Goal: Task Accomplishment & Management: Use online tool/utility

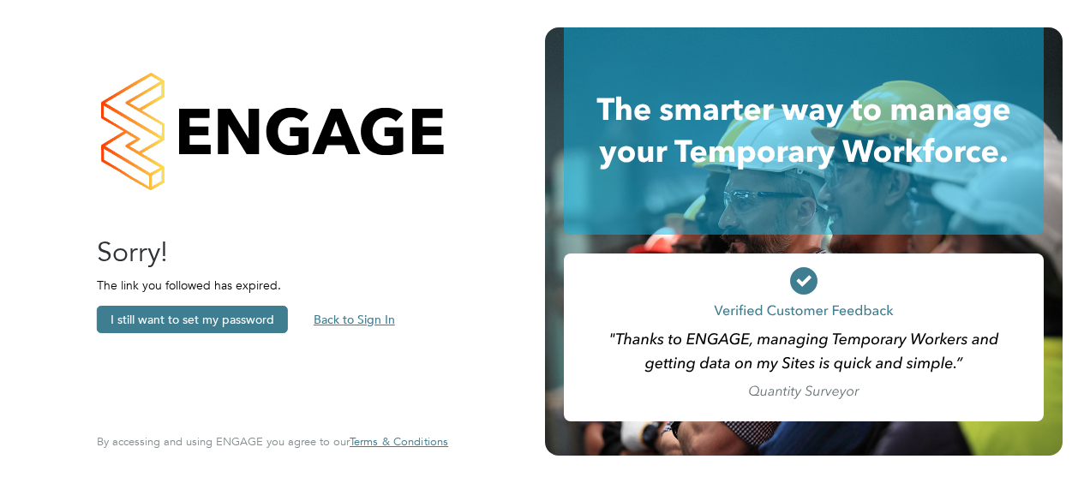
click at [356, 313] on button "Back to Sign In" at bounding box center [354, 319] width 109 height 27
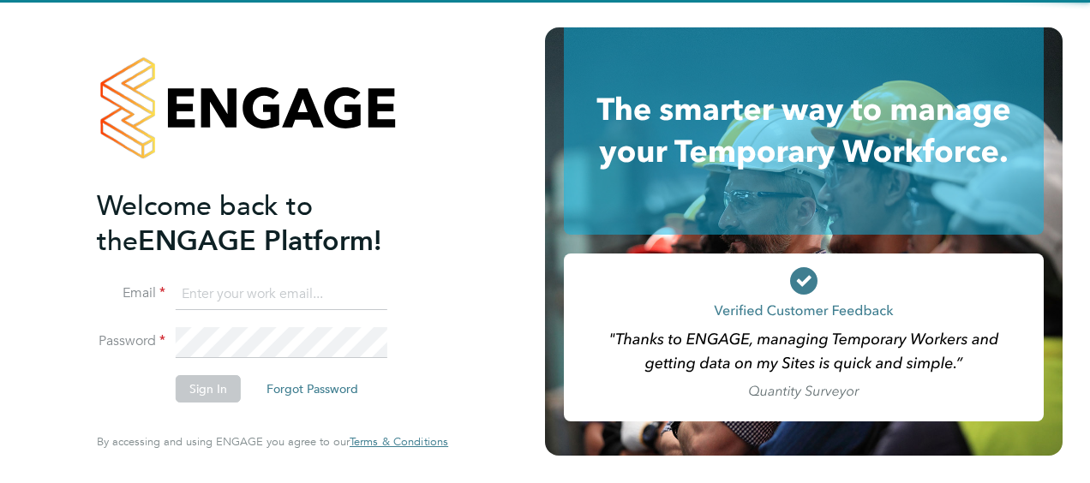
type input "sam.lester@vistry.co.uk"
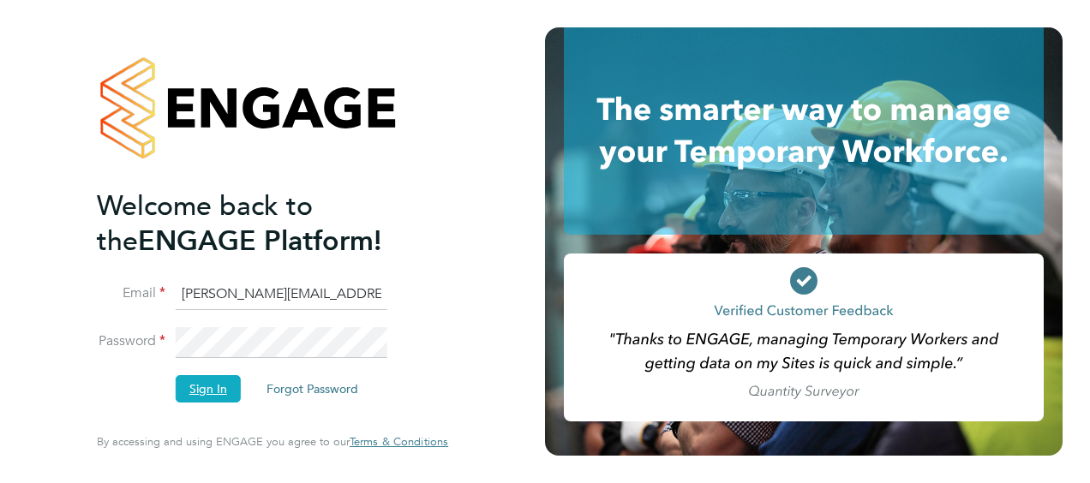
click at [212, 387] on button "Sign In" at bounding box center [208, 388] width 65 height 27
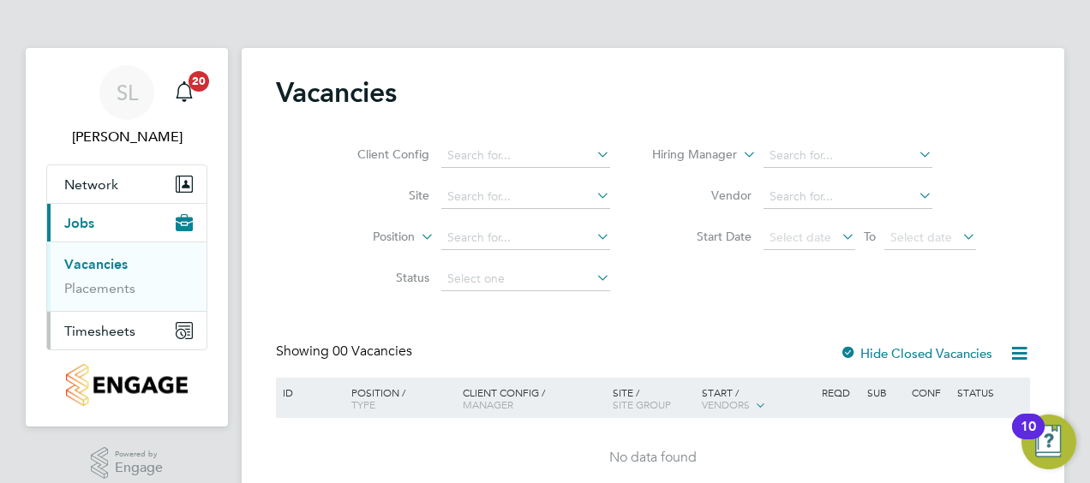
click at [123, 332] on span "Timesheets" at bounding box center [99, 331] width 71 height 16
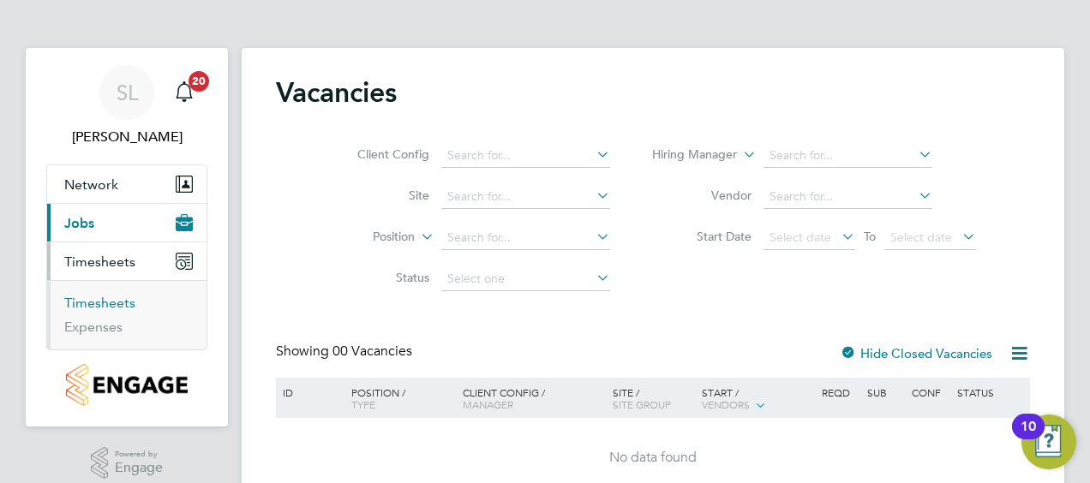
click at [95, 303] on link "Timesheets" at bounding box center [99, 303] width 71 height 16
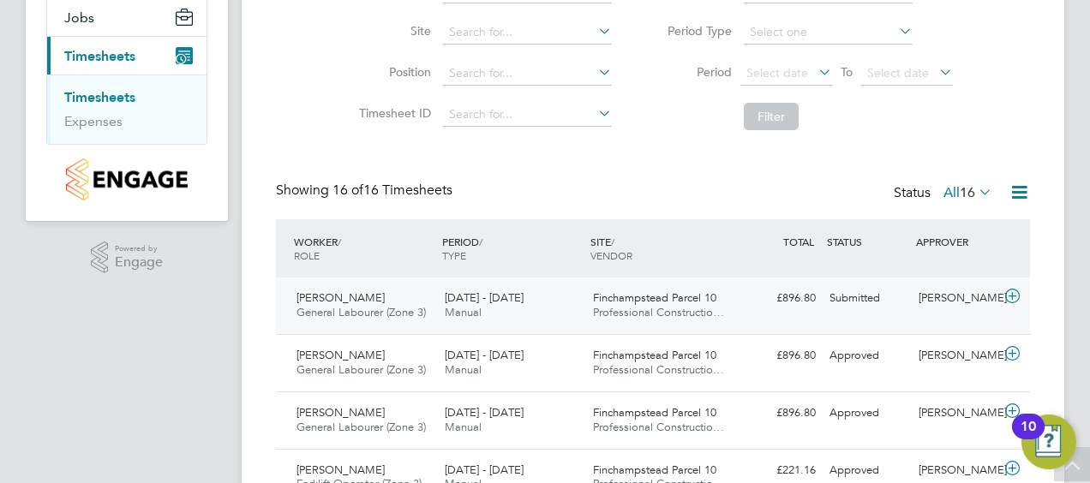
click at [1010, 293] on icon at bounding box center [1012, 297] width 21 height 14
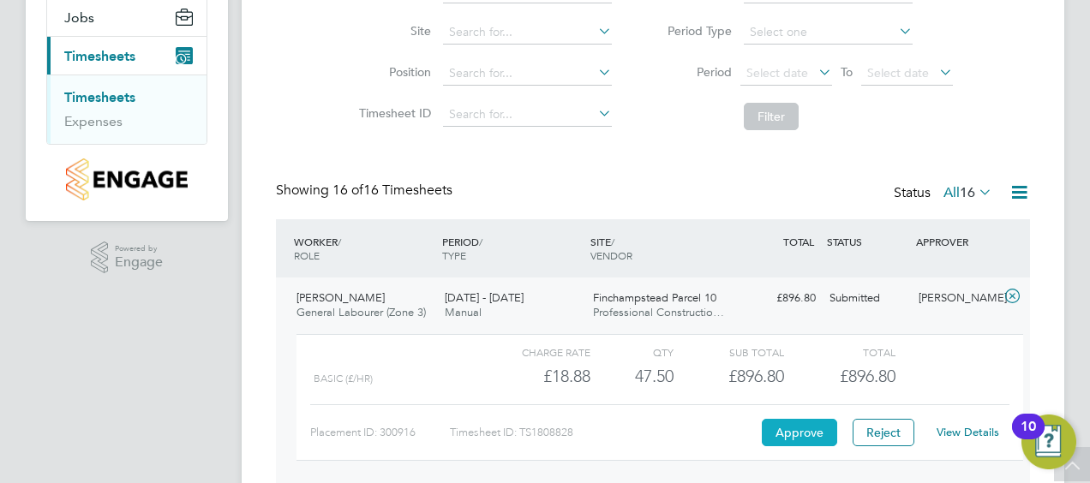
click at [799, 433] on button "Approve" at bounding box center [799, 432] width 75 height 27
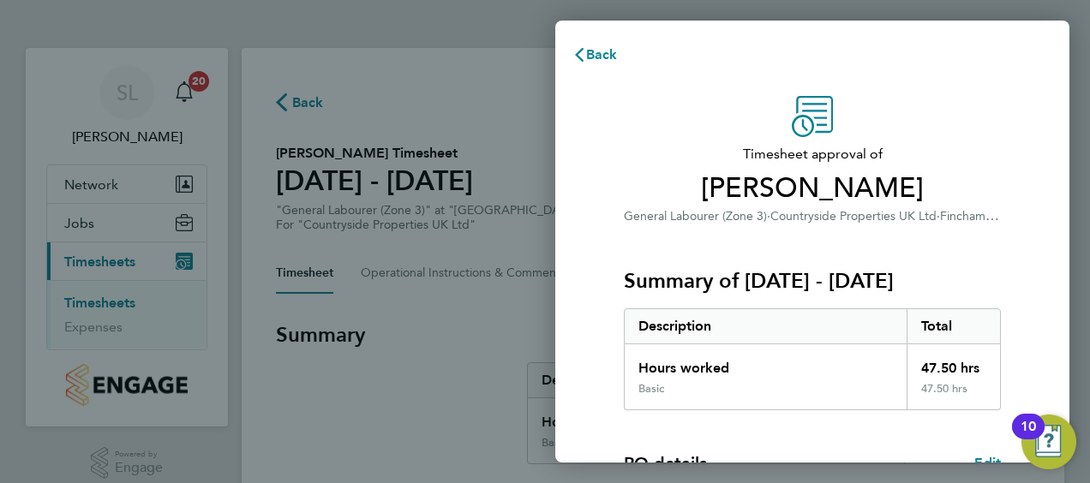
click at [961, 230] on div "Summary of [DATE] - [DATE] Description Total Hours worked 47.50 hrs Basic 47.50…" at bounding box center [812, 318] width 377 height 184
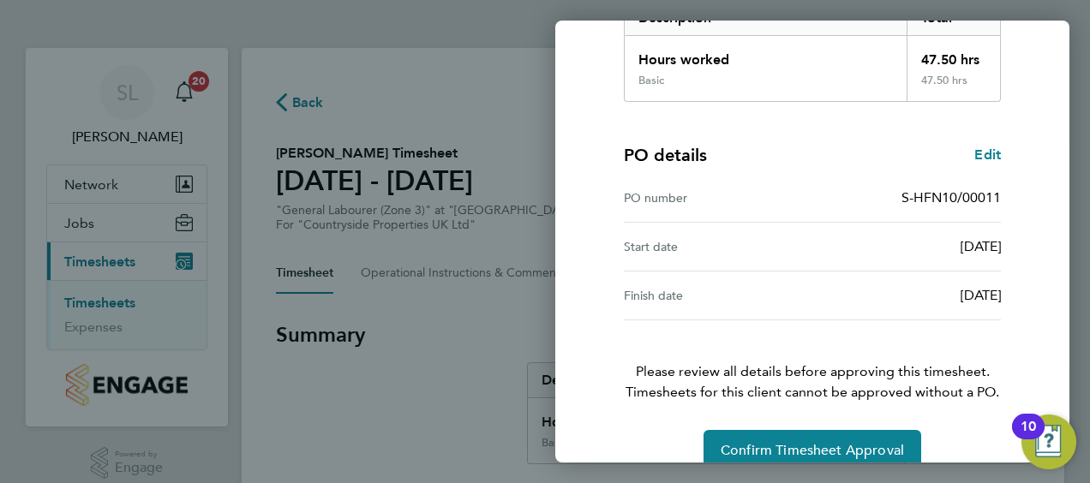
scroll to position [336, 0]
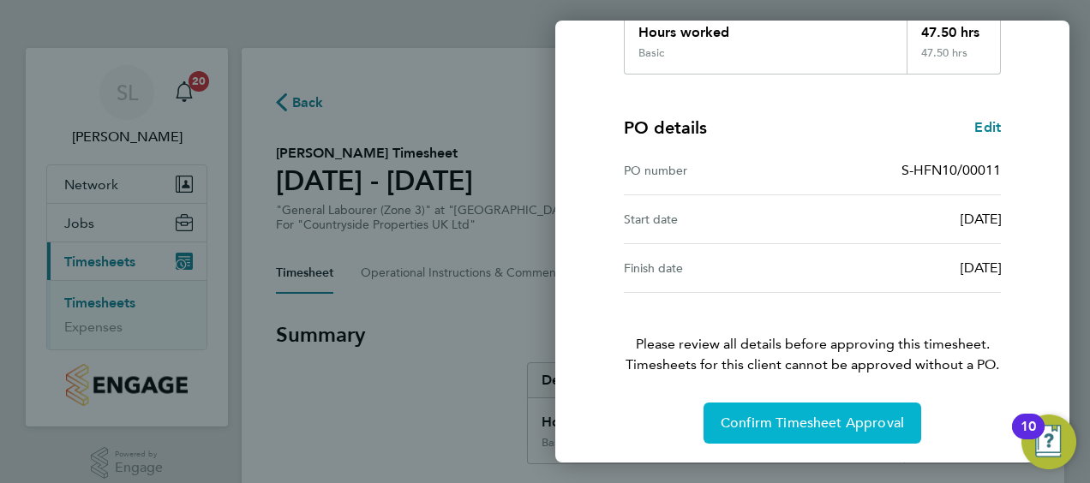
click at [805, 418] on span "Confirm Timesheet Approval" at bounding box center [812, 423] width 183 height 17
